Goal: Obtain resource: Download file/media

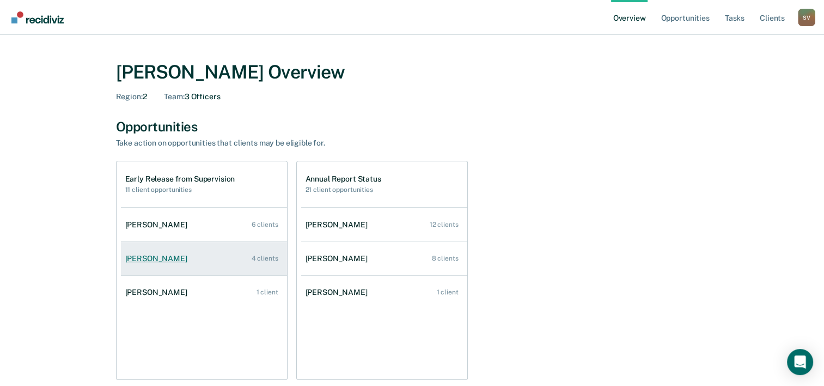
click at [159, 262] on div "[PERSON_NAME]" at bounding box center [158, 258] width 66 height 9
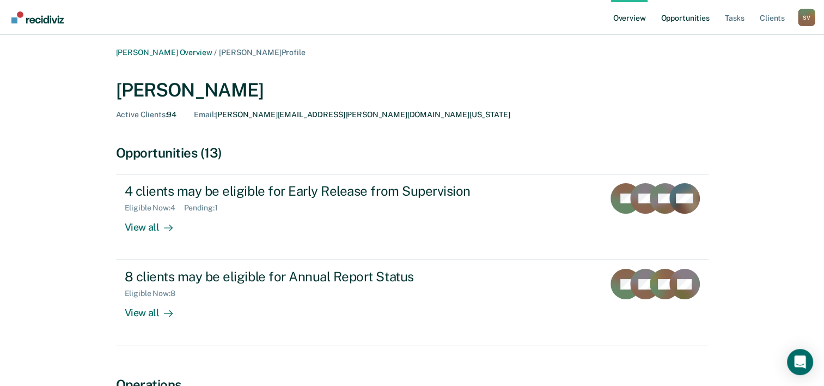
click at [693, 20] on link "Opportunities" at bounding box center [685, 17] width 53 height 35
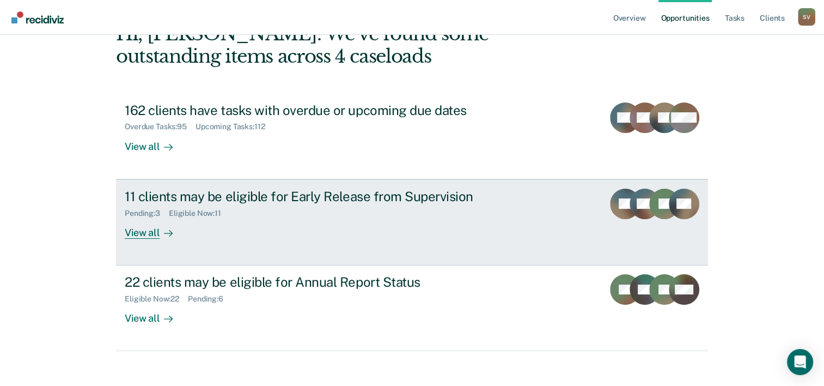
scroll to position [77, 0]
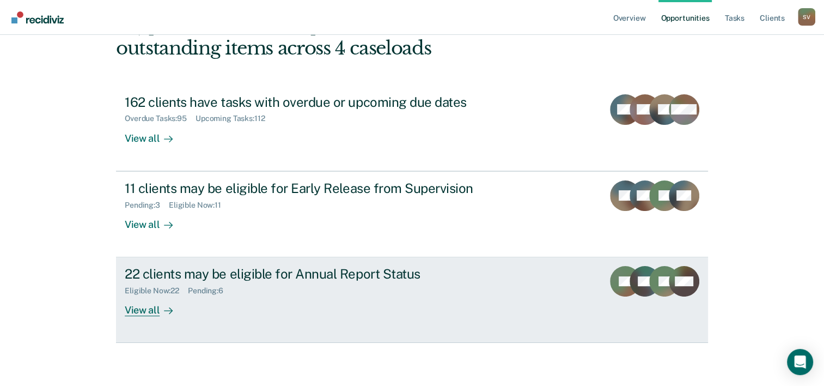
click at [257, 282] on div "Eligible Now : 22 Pending : 6" at bounding box center [316, 289] width 382 height 14
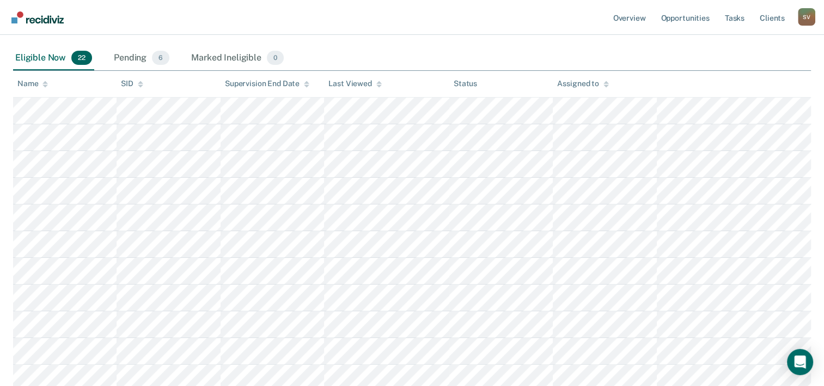
scroll to position [180, 0]
click at [127, 57] on div "Pending 6" at bounding box center [142, 56] width 60 height 24
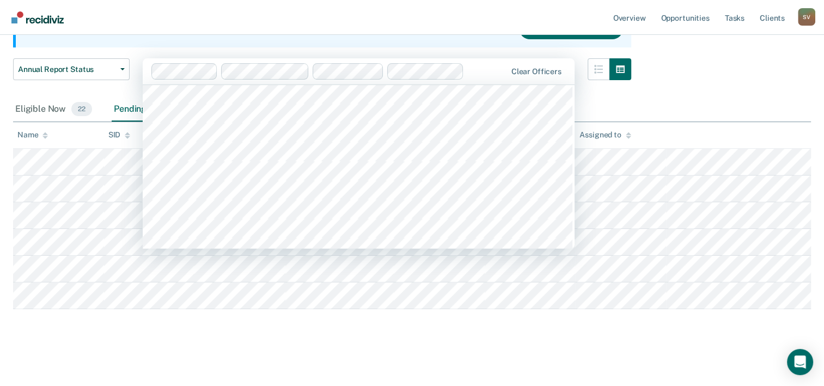
scroll to position [392, 0]
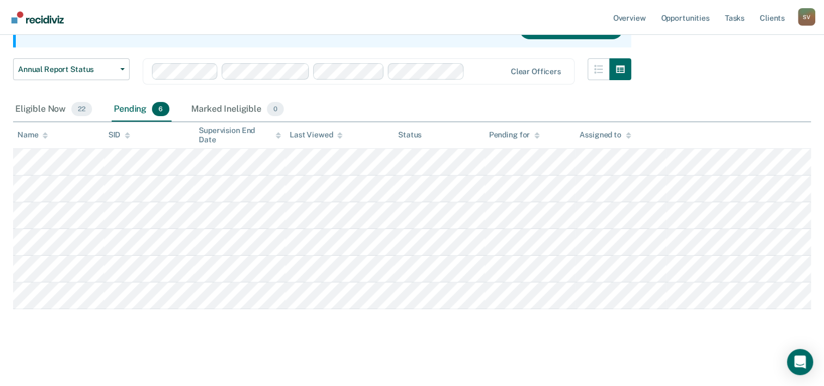
click at [203, 313] on div "Annual Report Status Supervision clients may be eligible for Annual Report Stat…" at bounding box center [412, 145] width 798 height 392
click at [47, 102] on div "Eligible Now 22" at bounding box center [53, 110] width 81 height 24
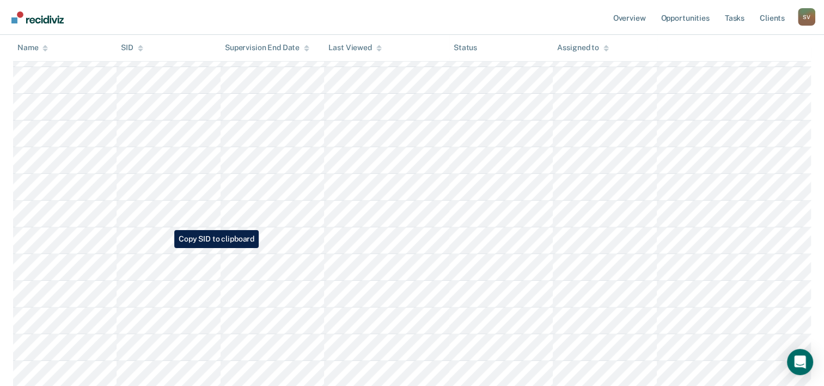
scroll to position [398, 0]
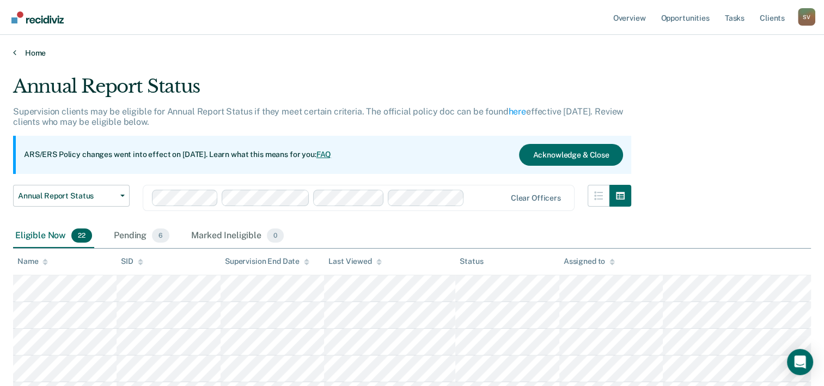
click at [22, 51] on link "Home" at bounding box center [412, 53] width 798 height 10
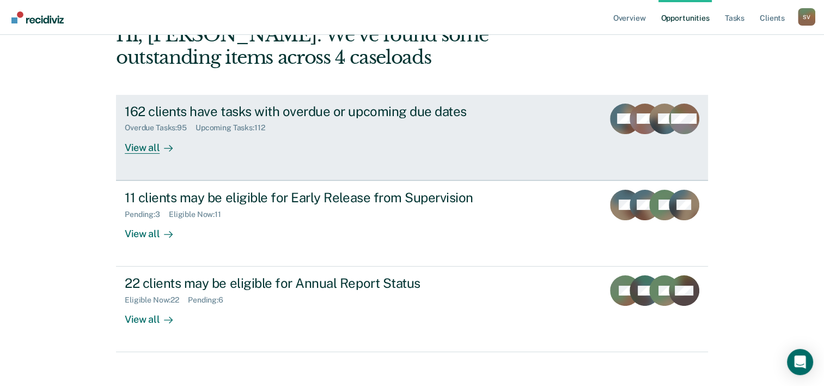
scroll to position [77, 0]
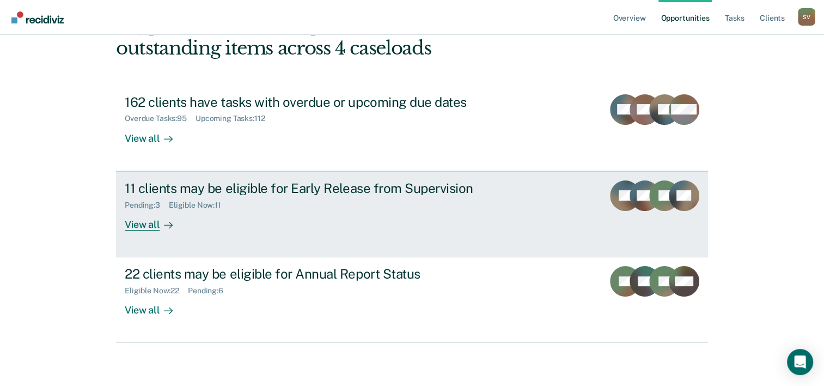
click at [245, 198] on div "Pending : 3 Eligible Now : 11" at bounding box center [316, 203] width 382 height 14
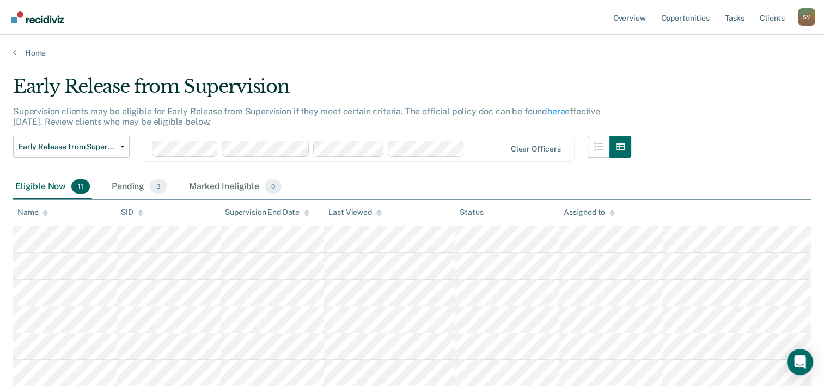
click at [502, 41] on div "Home" at bounding box center [412, 46] width 824 height 23
click at [115, 184] on div "Pending 3" at bounding box center [140, 187] width 60 height 24
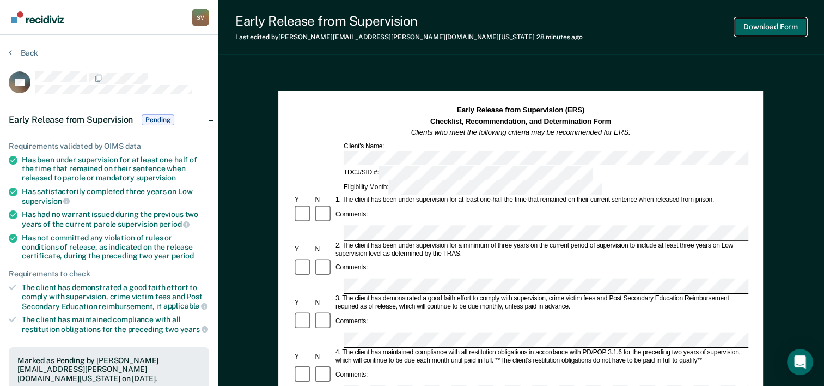
click at [786, 26] on button "Download Form" at bounding box center [771, 27] width 72 height 18
